Goal: Book appointment/travel/reservation

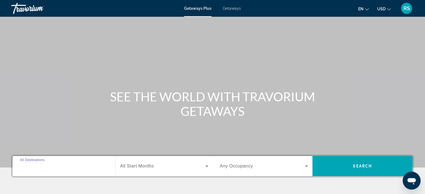
click at [62, 166] on input "Destination All Destinations" at bounding box center [64, 166] width 88 height 7
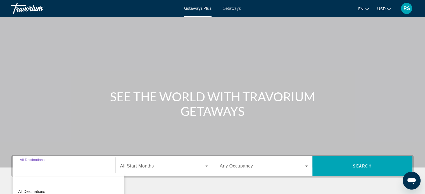
scroll to position [108, 0]
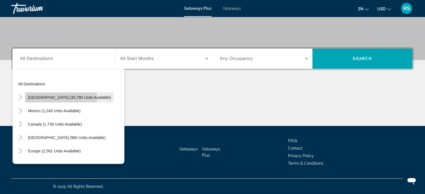
click at [56, 98] on span "[GEOGRAPHIC_DATA] (30,780 units available)" at bounding box center [69, 97] width 83 height 4
type input "**********"
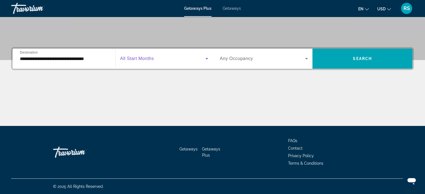
click at [206, 58] on icon "Search widget" at bounding box center [206, 58] width 3 height 1
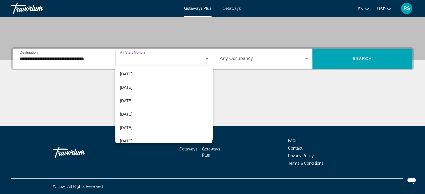
scroll to position [67, 0]
click at [125, 87] on span "[DATE]" at bounding box center [126, 88] width 12 height 7
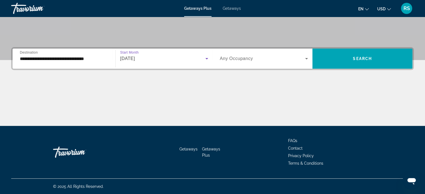
click at [306, 59] on icon "Search widget" at bounding box center [306, 58] width 3 height 1
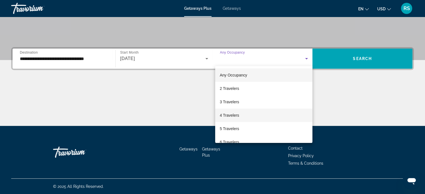
click at [222, 115] on span "4 Travelers" at bounding box center [229, 115] width 19 height 7
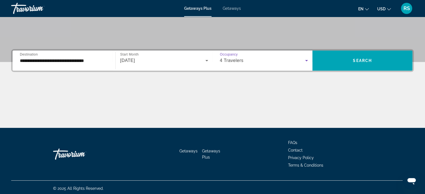
scroll to position [105, 0]
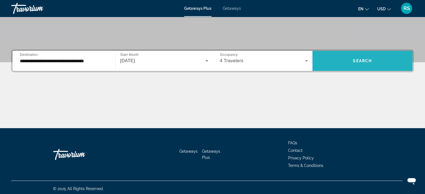
click at [340, 61] on span "Search widget" at bounding box center [363, 60] width 100 height 13
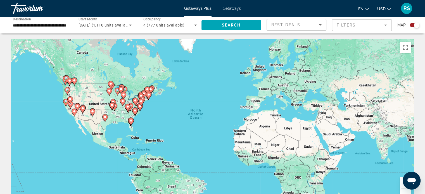
click at [130, 122] on image "Main content" at bounding box center [130, 120] width 3 height 3
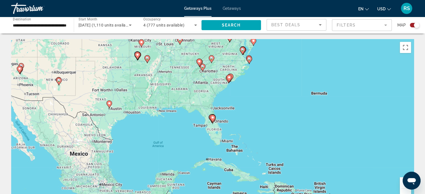
click at [212, 118] on image "Main content" at bounding box center [212, 117] width 3 height 3
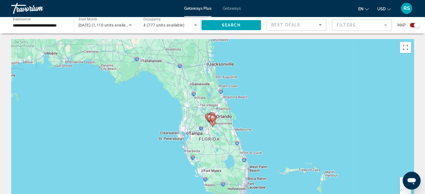
click at [212, 117] on image "Main content" at bounding box center [212, 117] width 3 height 3
type input "**********"
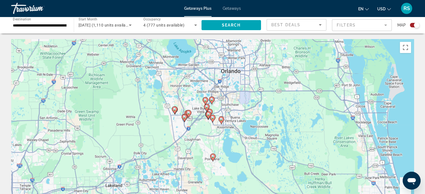
click at [222, 77] on div "To navigate, press the arrow keys. To activate drag with keyboard, press Alt + …" at bounding box center [212, 123] width 403 height 168
click at [53, 24] on input "**********" at bounding box center [40, 25] width 54 height 7
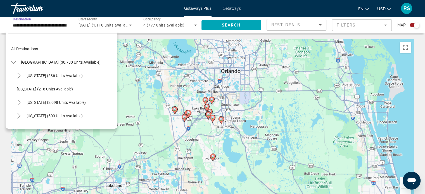
scroll to position [60, 0]
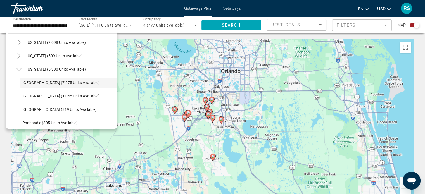
click at [68, 25] on div "**********" at bounding box center [39, 25] width 63 height 16
click at [212, 100] on image "Main content" at bounding box center [211, 99] width 3 height 3
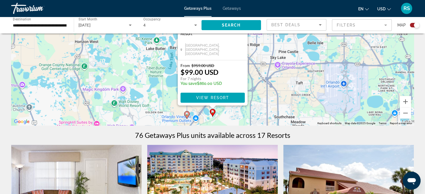
scroll to position [84, 0]
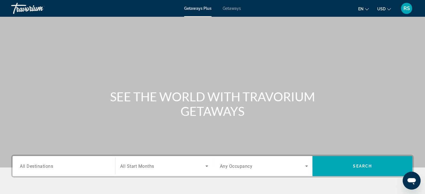
click at [194, 10] on span "Getaways Plus" at bounding box center [197, 8] width 27 height 4
click at [193, 7] on span "Getaways Plus" at bounding box center [197, 8] width 27 height 4
click at [207, 167] on icon "Search widget" at bounding box center [207, 166] width 7 height 7
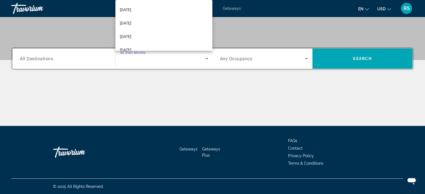
scroll to position [82, 0]
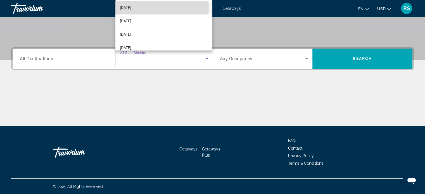
click at [146, 8] on mat-option "[DATE]" at bounding box center [163, 7] width 97 height 13
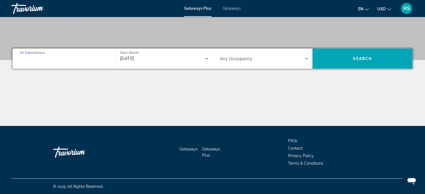
click at [95, 61] on input "Destination All Destinations" at bounding box center [64, 59] width 88 height 7
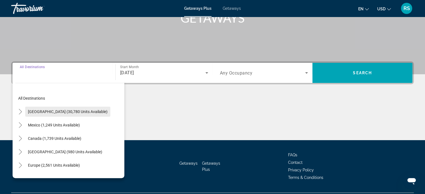
scroll to position [93, 0]
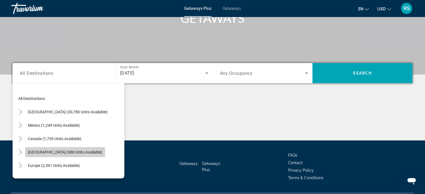
click at [64, 152] on span "[GEOGRAPHIC_DATA] (980 units available)" at bounding box center [65, 152] width 74 height 4
type input "**********"
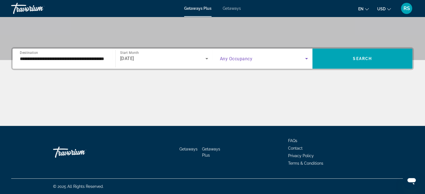
click at [306, 58] on icon "Search widget" at bounding box center [306, 58] width 7 height 7
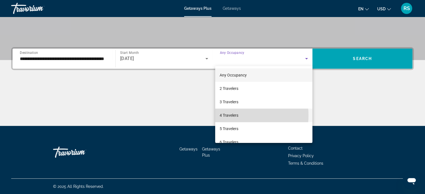
click at [223, 115] on span "4 Travelers" at bounding box center [229, 115] width 19 height 7
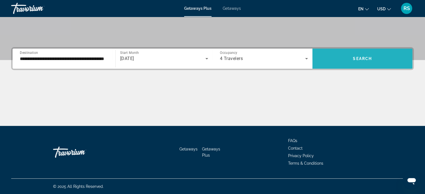
click at [368, 57] on span "Search" at bounding box center [362, 58] width 19 height 4
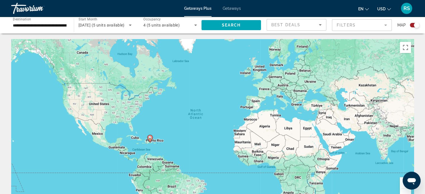
click at [148, 139] on image "Main content" at bounding box center [149, 137] width 3 height 3
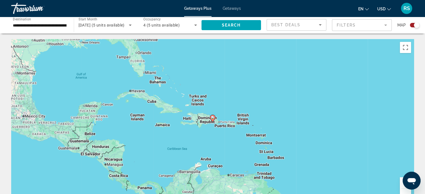
click at [212, 117] on image "Main content" at bounding box center [212, 117] width 3 height 3
type input "**********"
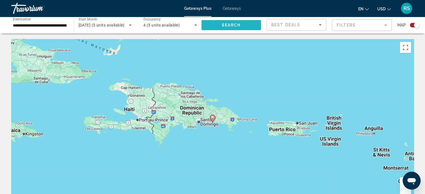
click at [237, 27] on span "Search" at bounding box center [231, 25] width 19 height 4
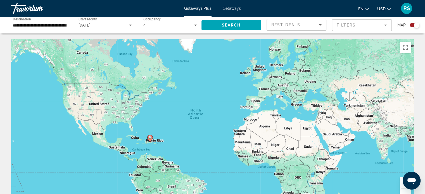
click at [151, 139] on image "Main content" at bounding box center [149, 137] width 3 height 3
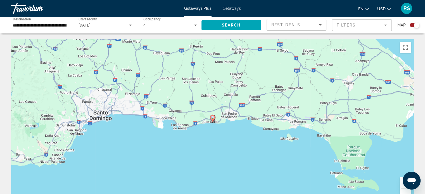
click at [233, 8] on span "Getaways" at bounding box center [232, 8] width 18 height 4
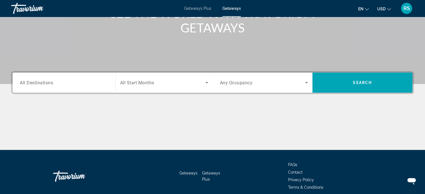
scroll to position [84, 0]
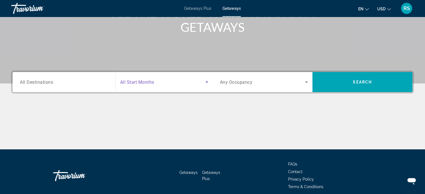
click at [207, 81] on icon "Search widget" at bounding box center [207, 82] width 7 height 7
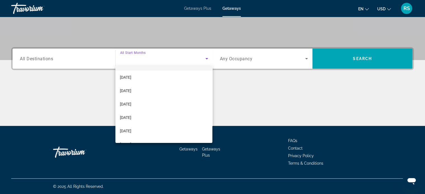
scroll to position [60, 0]
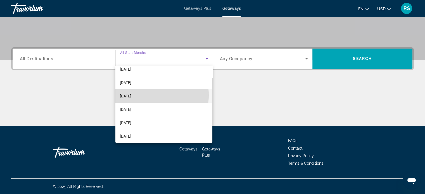
click at [131, 95] on span "[DATE]" at bounding box center [125, 96] width 11 height 7
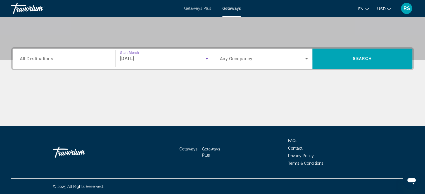
click at [307, 58] on icon "Search widget" at bounding box center [306, 58] width 3 height 1
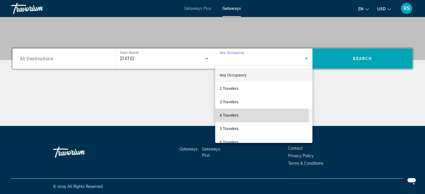
click at [236, 117] on span "4 Travelers" at bounding box center [229, 115] width 19 height 7
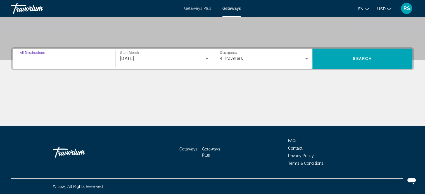
click at [77, 58] on input "Destination All Destinations" at bounding box center [64, 59] width 88 height 7
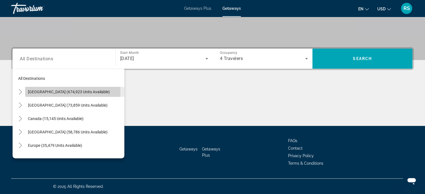
click at [56, 91] on span "[GEOGRAPHIC_DATA] (674,923 units available)" at bounding box center [69, 92] width 82 height 4
type input "**********"
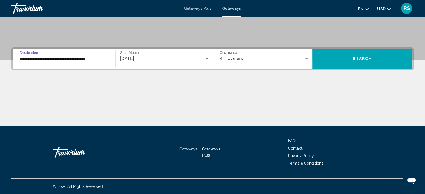
click at [56, 91] on div "Main content" at bounding box center [212, 105] width 403 height 42
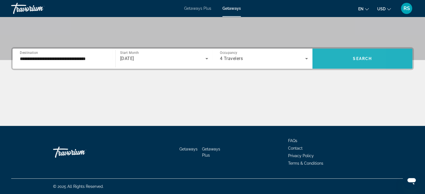
click at [328, 57] on span "Search widget" at bounding box center [363, 58] width 100 height 13
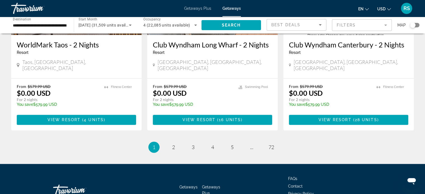
scroll to position [735, 0]
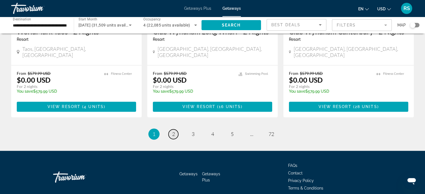
click at [173, 131] on span "2" at bounding box center [173, 134] width 3 height 6
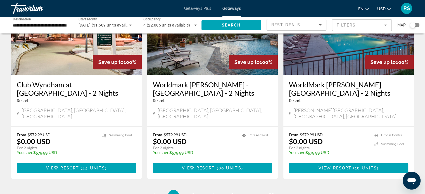
scroll to position [687, 0]
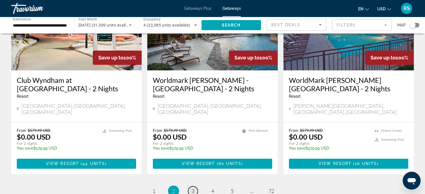
click at [192, 188] on span "3" at bounding box center [193, 191] width 3 height 6
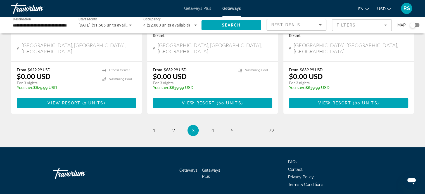
scroll to position [741, 0]
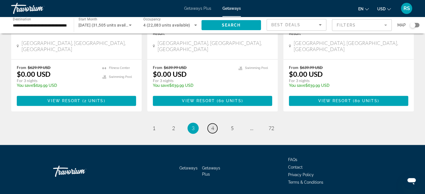
click at [211, 125] on span "4" at bounding box center [212, 128] width 3 height 6
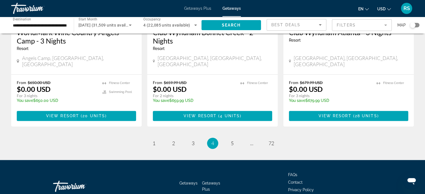
scroll to position [735, 0]
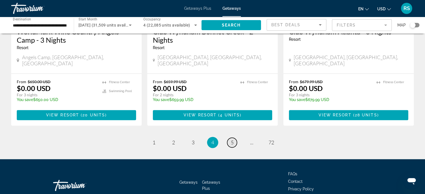
click at [231, 139] on span "5" at bounding box center [232, 142] width 3 height 6
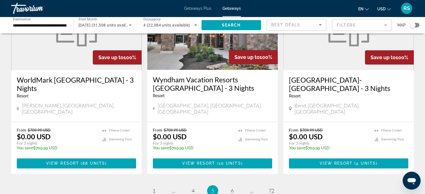
scroll to position [702, 0]
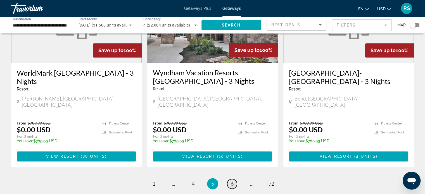
click at [232, 181] on span "6" at bounding box center [232, 184] width 3 height 6
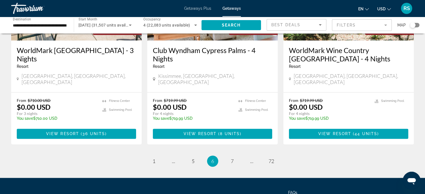
scroll to position [720, 0]
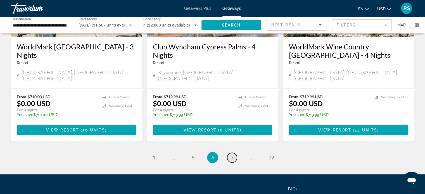
click at [230, 153] on link "page 7" at bounding box center [232, 158] width 10 height 10
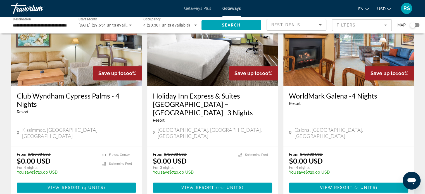
scroll to position [207, 0]
